Goal: Find specific page/section: Find specific page/section

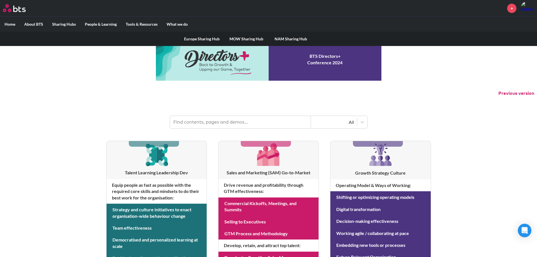
click at [206, 40] on link "Europe Sharing Hub" at bounding box center [202, 39] width 45 height 15
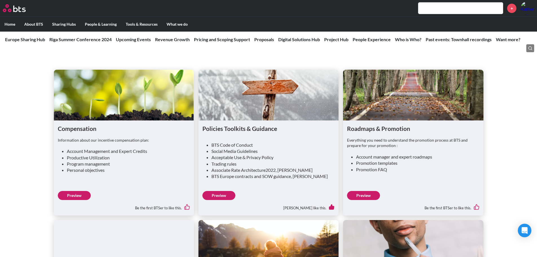
scroll to position [1297, 0]
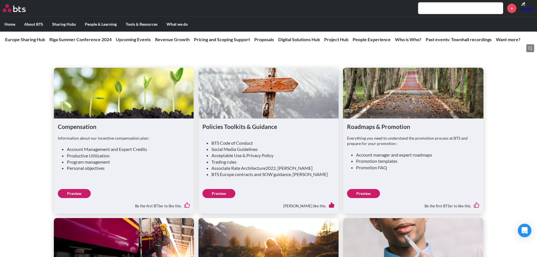
click at [360, 189] on link "Preview" at bounding box center [363, 193] width 33 height 9
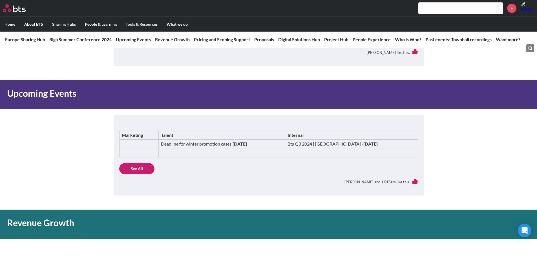
scroll to position [282, 0]
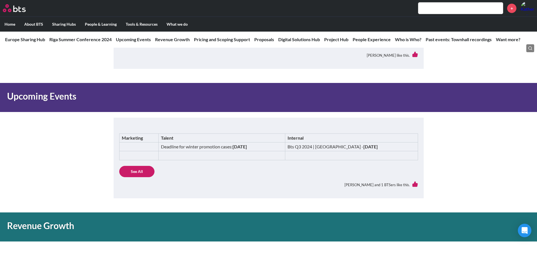
click at [276, 144] on td "Deadline for winter promotion cases: 15th November 2024" at bounding box center [222, 146] width 127 height 9
drag, startPoint x: 270, startPoint y: 145, endPoint x: 152, endPoint y: 148, distance: 117.9
click at [159, 148] on td "Deadline for winter promotion cases: 15th November 2024" at bounding box center [222, 146] width 127 height 9
click at [247, 148] on strong "15th November 2024" at bounding box center [240, 146] width 14 height 5
click at [137, 167] on link "See All" at bounding box center [136, 171] width 35 height 11
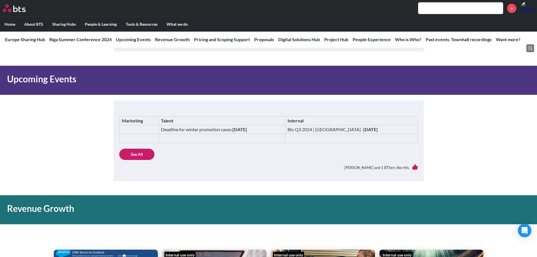
scroll to position [310, 0]
